Goal: Check status: Check status

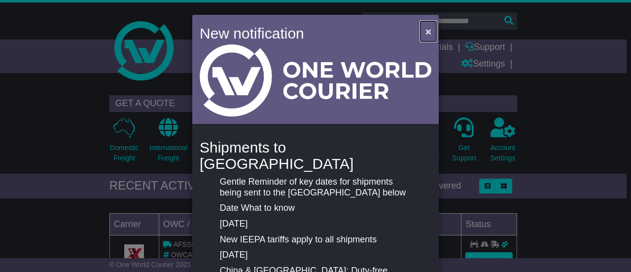
click at [426, 30] on span "×" at bounding box center [429, 31] width 6 height 11
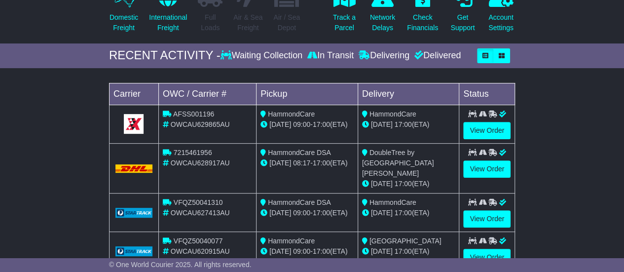
scroll to position [99, 0]
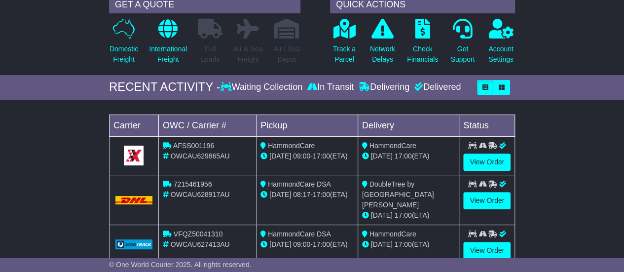
click at [334, 88] on div "In Transit" at bounding box center [330, 87] width 51 height 11
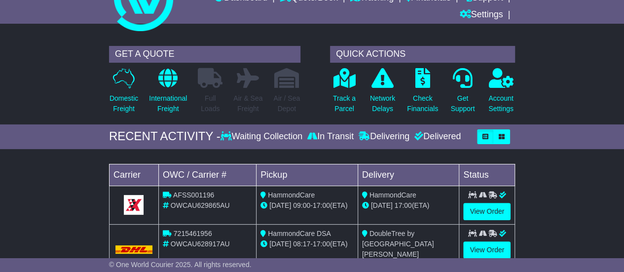
click at [297, 133] on div "Waiting Collection" at bounding box center [262, 136] width 84 height 11
click at [483, 138] on icon "button" at bounding box center [485, 137] width 6 height 6
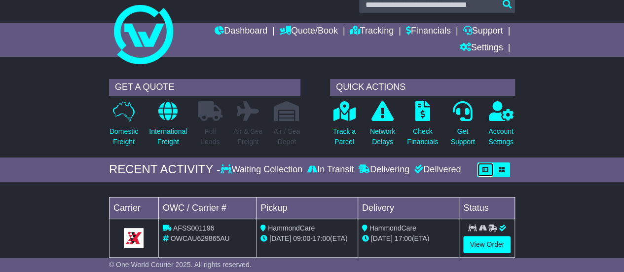
scroll to position [0, 0]
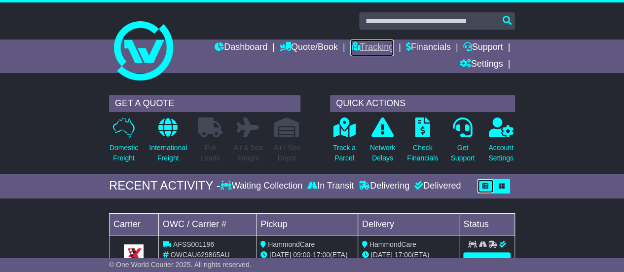
click at [369, 44] on link "Tracking" at bounding box center [371, 47] width 43 height 17
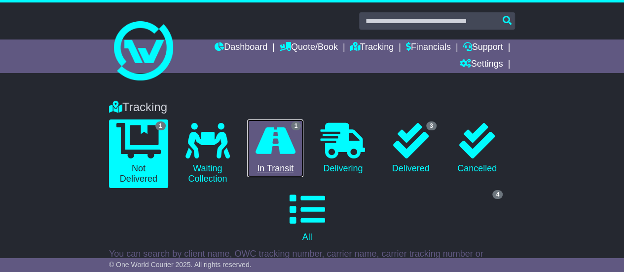
click at [275, 161] on link "1 In Transit" at bounding box center [275, 148] width 56 height 58
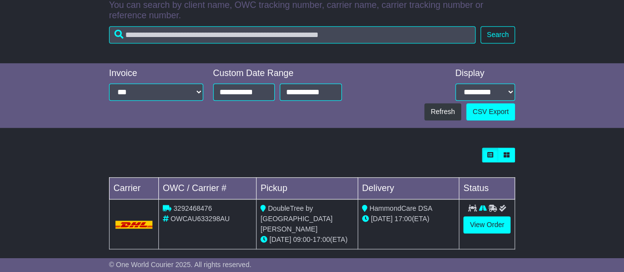
scroll to position [249, 0]
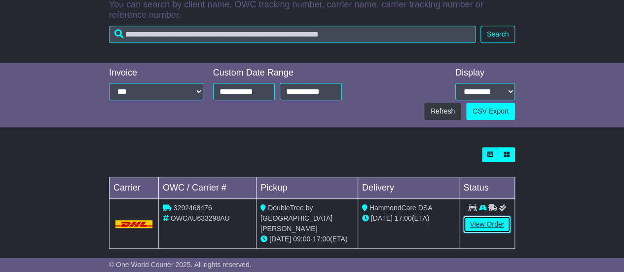
click at [475, 222] on link "View Order" at bounding box center [486, 223] width 47 height 17
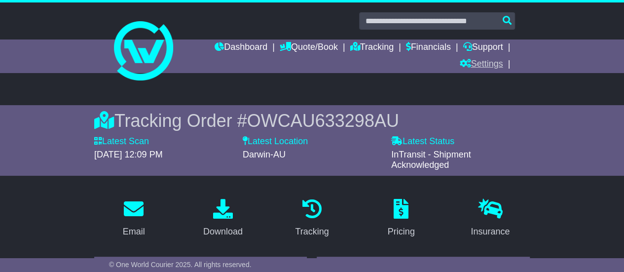
click at [482, 61] on link "Settings" at bounding box center [480, 64] width 43 height 17
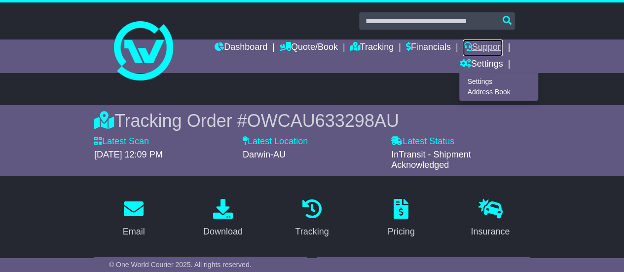
click at [482, 48] on link "Support" at bounding box center [483, 47] width 40 height 17
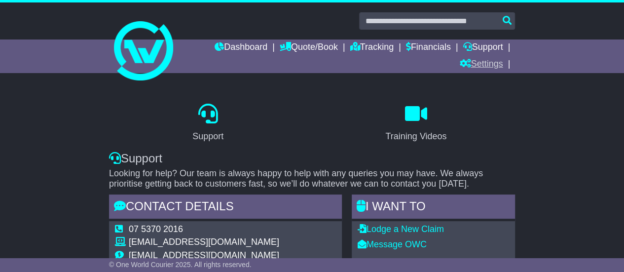
click at [472, 67] on link "Settings" at bounding box center [480, 64] width 43 height 17
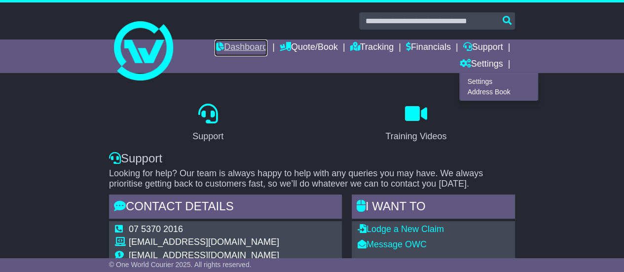
click at [235, 49] on link "Dashboard" at bounding box center [241, 47] width 53 height 17
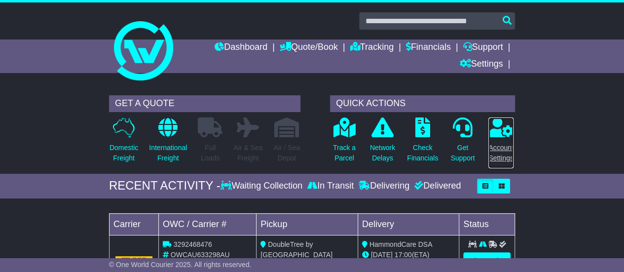
click at [496, 152] on p "Account Settings" at bounding box center [500, 153] width 25 height 21
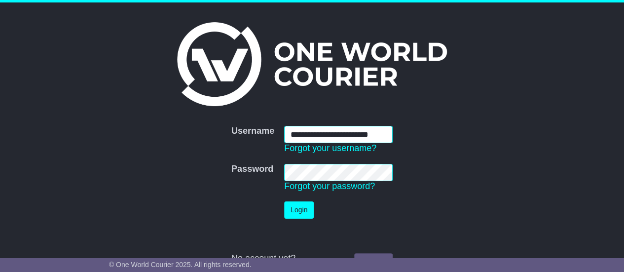
scroll to position [0, 4]
click at [345, 132] on input "**********" at bounding box center [338, 134] width 108 height 17
type input "**********"
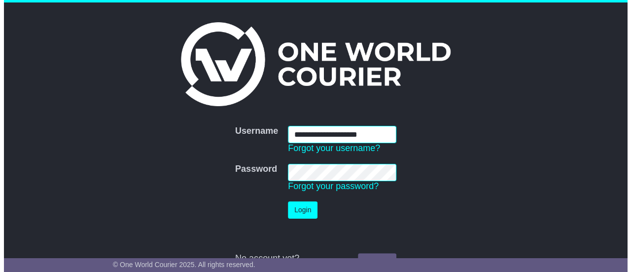
scroll to position [0, 0]
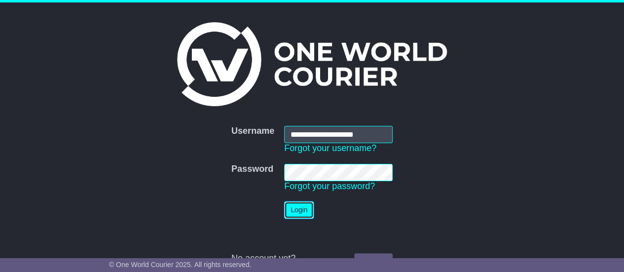
click at [300, 211] on button "Login" at bounding box center [299, 209] width 30 height 17
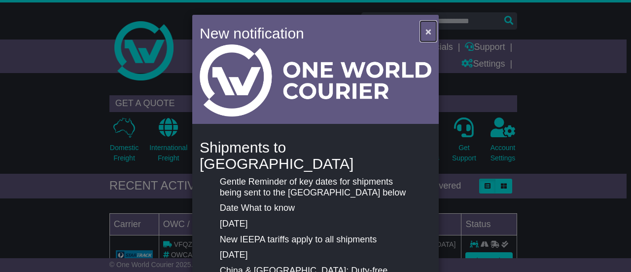
click at [426, 30] on span "×" at bounding box center [429, 31] width 6 height 11
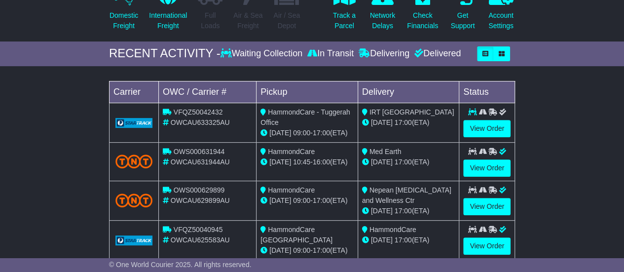
scroll to position [148, 0]
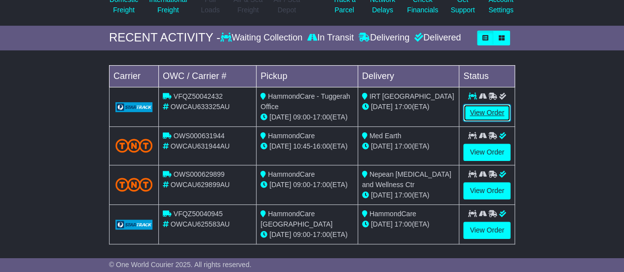
click at [483, 109] on link "View Order" at bounding box center [486, 112] width 47 height 17
